Goal: Information Seeking & Learning: Check status

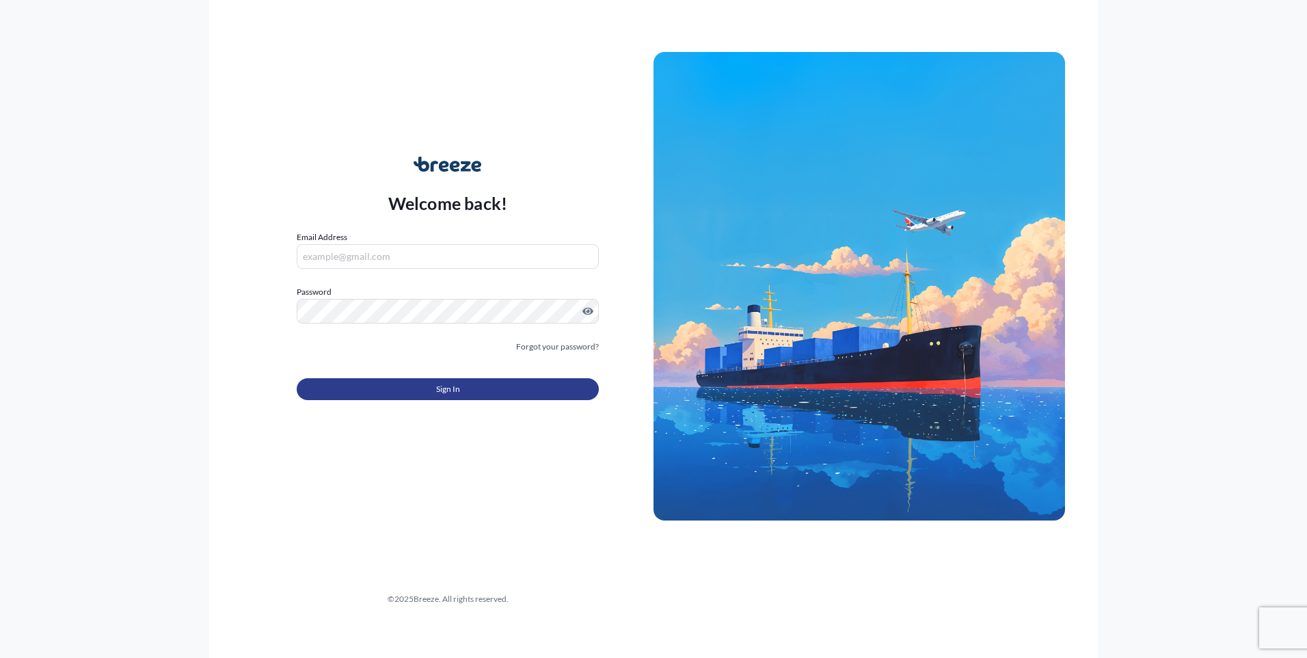
type input "[EMAIL_ADDRESS][PERSON_NAME][DOMAIN_NAME]"
click at [401, 386] on button "Sign In" at bounding box center [448, 389] width 302 height 22
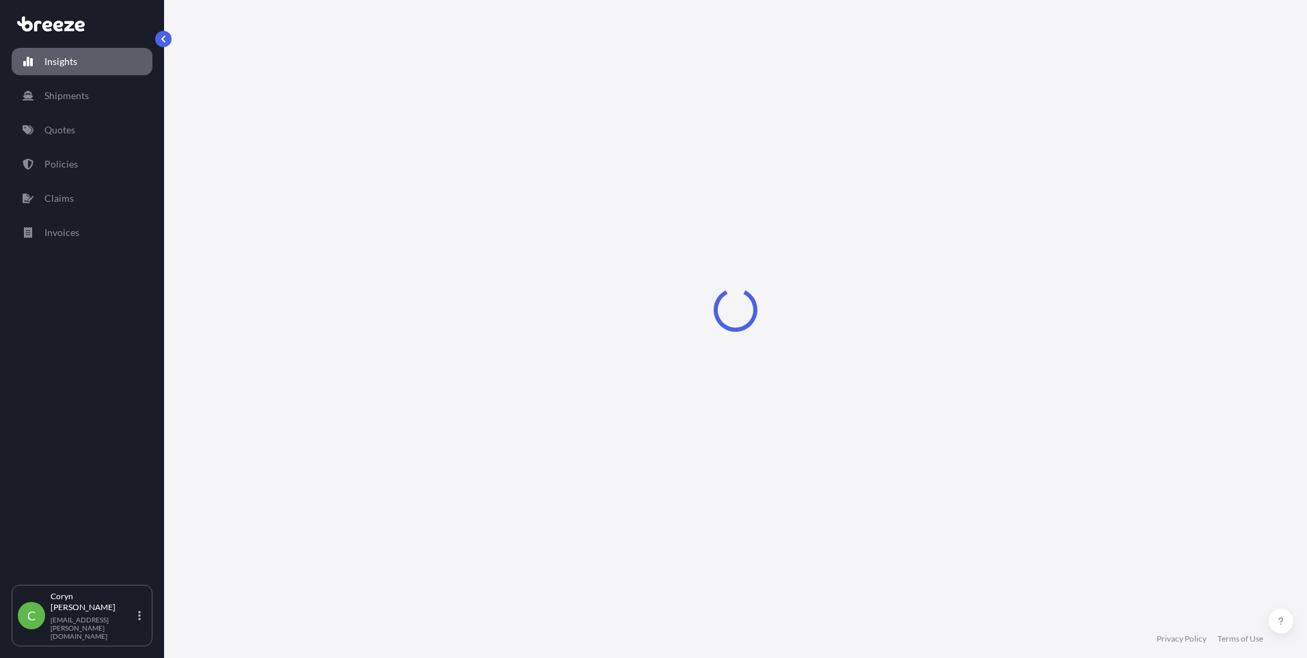
select select "2025"
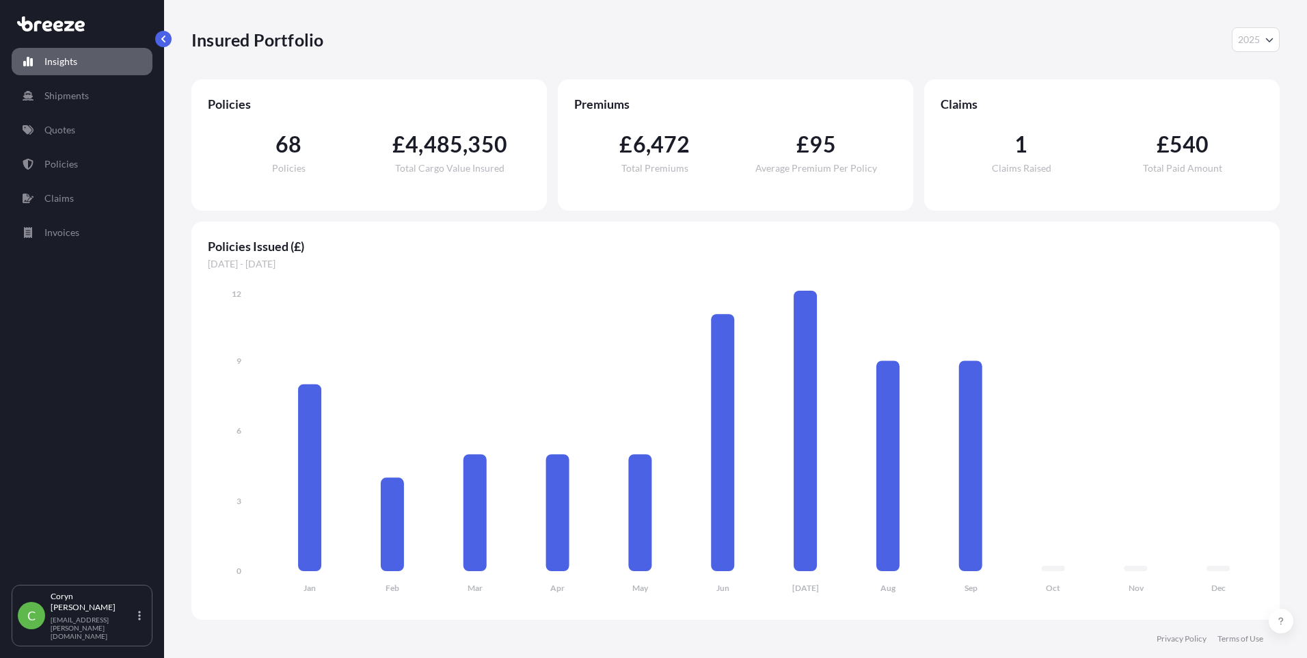
click at [340, 44] on div "Insured Portfolio 2025 2025 2024 2023 2022" at bounding box center [735, 39] width 1088 height 25
click at [636, 38] on div "Insured Portfolio 2025 2025 2024 2023 2022" at bounding box center [735, 39] width 1088 height 25
